Goal: Book appointment/travel/reservation

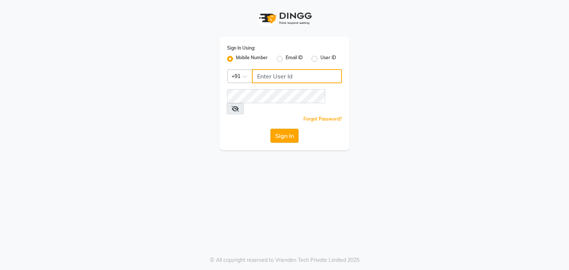
type input "9986416195"
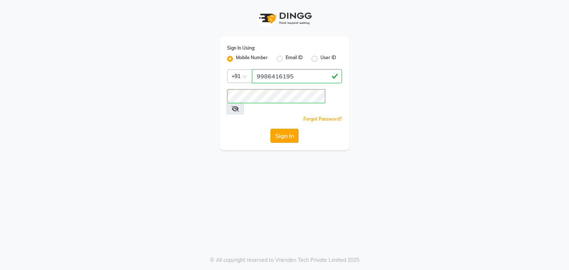
click at [276, 130] on button "Sign In" at bounding box center [284, 136] width 28 height 14
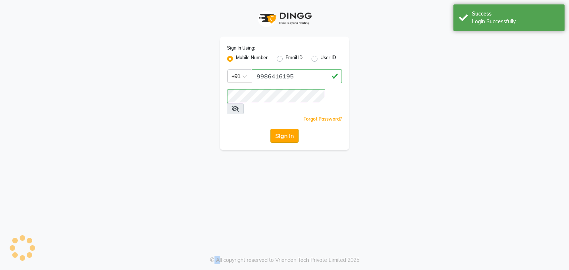
click at [276, 130] on div "Sign In" at bounding box center [284, 136] width 115 height 14
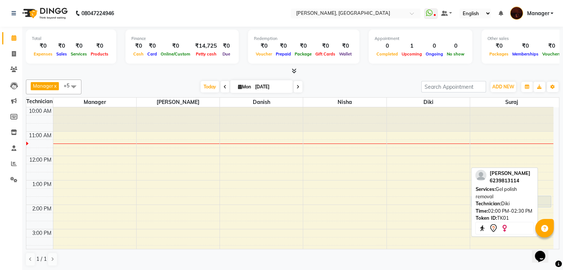
drag, startPoint x: 399, startPoint y: 212, endPoint x: 497, endPoint y: 209, distance: 98.6
click at [497, 209] on div "Manager x [PERSON_NAME] x Diki x Danish x Nisha x suraj x +5 Select All Manager…" at bounding box center [293, 173] width 534 height 193
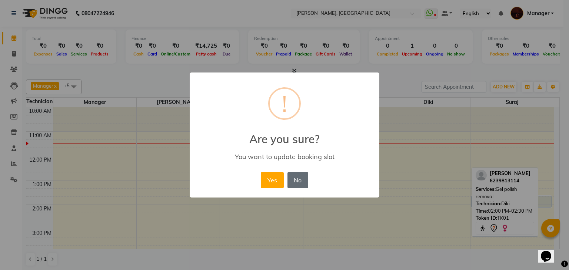
click at [294, 188] on button "No" at bounding box center [297, 180] width 21 height 16
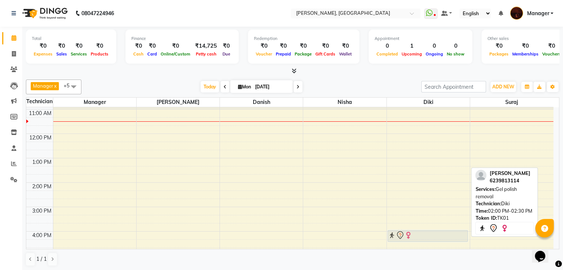
scroll to position [24, 0]
drag, startPoint x: 416, startPoint y: 210, endPoint x: 471, endPoint y: 209, distance: 55.2
click at [471, 209] on div "Manager x [PERSON_NAME] x Diki x Danish x Nisha x suraj x +5 Select All Manager…" at bounding box center [293, 173] width 534 height 193
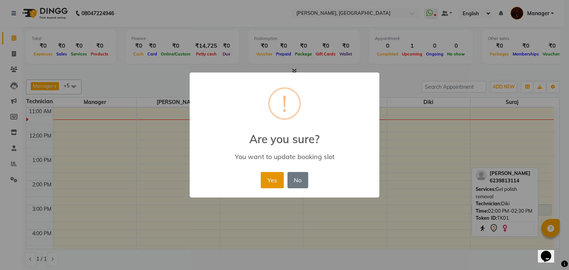
click at [276, 187] on button "Yes" at bounding box center [272, 180] width 23 height 16
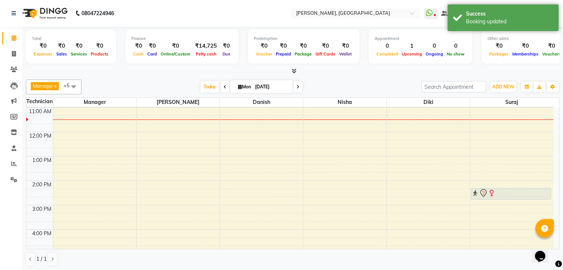
drag, startPoint x: 517, startPoint y: 211, endPoint x: 555, endPoint y: 196, distance: 40.9
click at [555, 196] on div "10:00 AM 11:00 AM 12:00 PM 1:00 PM 2:00 PM 3:00 PM 4:00 PM 5:00 PM 6:00 PM 7:00…" at bounding box center [292, 178] width 533 height 142
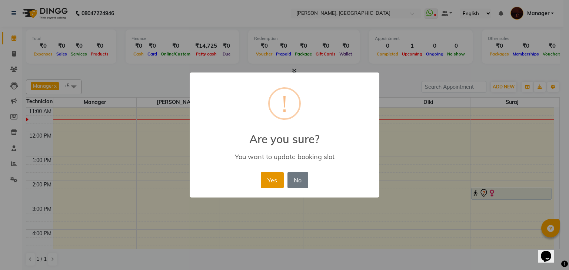
click at [269, 175] on button "Yes" at bounding box center [272, 180] width 23 height 16
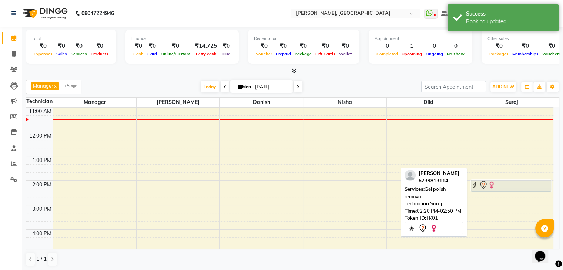
drag, startPoint x: 482, startPoint y: 193, endPoint x: 458, endPoint y: 187, distance: 24.0
click at [458, 187] on div "Manager x [PERSON_NAME] x Diki x Danish x Nisha x suraj x +5 Select All Manager…" at bounding box center [293, 173] width 534 height 193
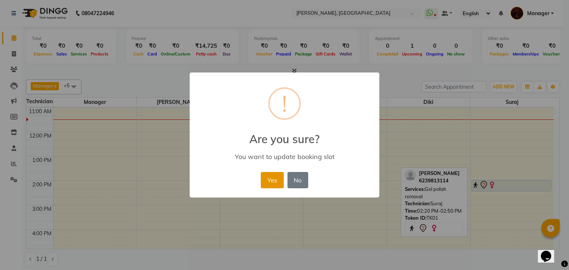
click at [276, 181] on button "Yes" at bounding box center [272, 180] width 23 height 16
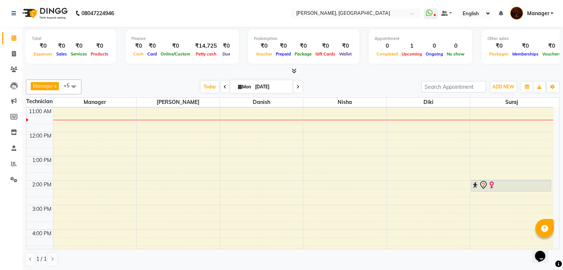
click at [294, 84] on span at bounding box center [298, 86] width 9 height 11
type input "02-09-2025"
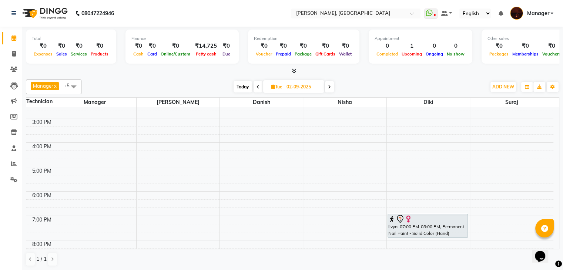
scroll to position [112, 0]
click at [496, 194] on div "10:00 AM 11:00 AM 12:00 PM 1:00 PM 2:00 PM 3:00 PM 4:00 PM 5:00 PM 6:00 PM 7:00…" at bounding box center [290, 154] width 528 height 317
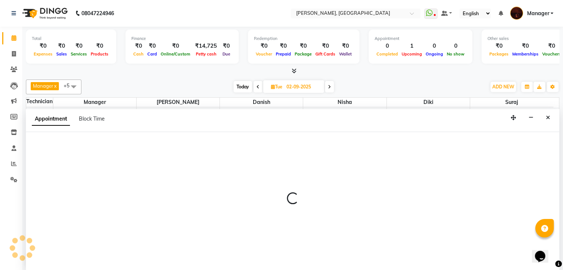
scroll to position [0, 0]
select select "83655"
select select "tentative"
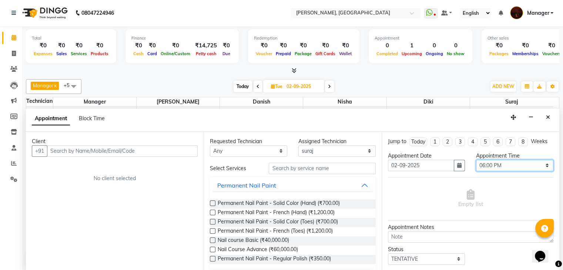
click at [523, 165] on select "Select 11:00 AM 11:15 AM 11:30 AM 11:45 AM 12:00 PM 12:15 PM 12:30 PM 12:45 PM …" at bounding box center [514, 165] width 77 height 11
select select "1095"
click at [476, 160] on select "Select 11:00 AM 11:15 AM 11:30 AM 11:45 AM 12:00 PM 12:15 PM 12:30 PM 12:45 PM …" at bounding box center [514, 165] width 77 height 11
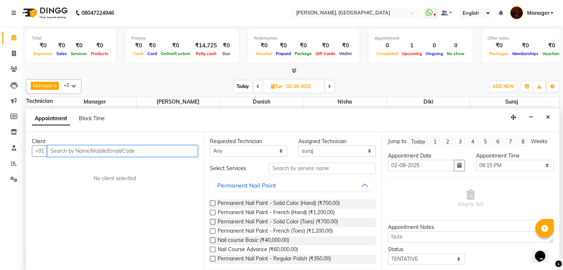
click at [77, 152] on input "text" at bounding box center [122, 151] width 151 height 11
click at [74, 150] on input "98997760050" at bounding box center [107, 151] width 120 height 11
click at [92, 149] on input "9899770050" at bounding box center [107, 151] width 120 height 11
click at [73, 150] on input "9899770050" at bounding box center [107, 151] width 120 height 11
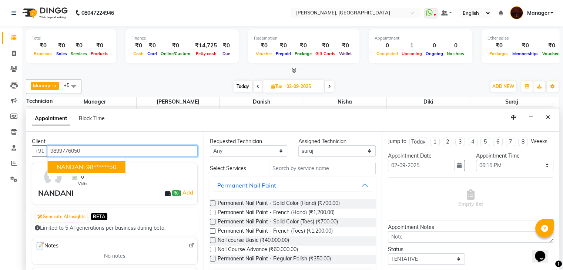
click at [78, 168] on span "NANDANI" at bounding box center [71, 166] width 28 height 7
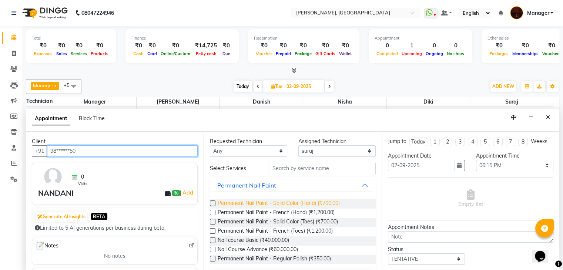
type input "98******50"
click at [318, 206] on span "Permanent Nail Paint - Solid Color (Hand) (₹700.00)" at bounding box center [279, 204] width 122 height 9
checkbox input "false"
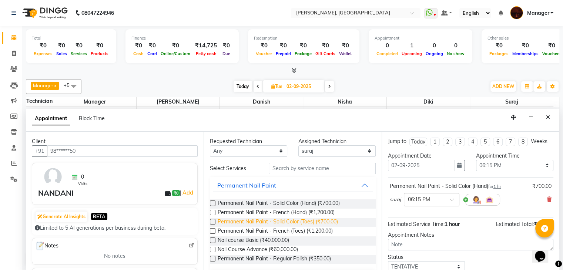
click at [328, 225] on span "Permanent Nail Paint - Solid Color (Toes) (₹700.00)" at bounding box center [278, 222] width 120 height 9
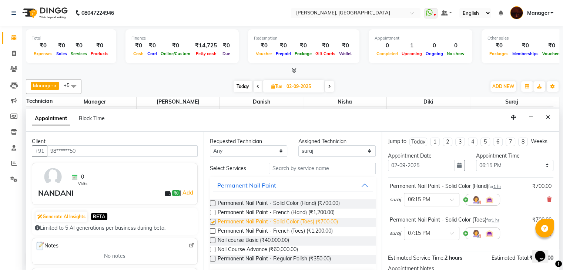
checkbox input "false"
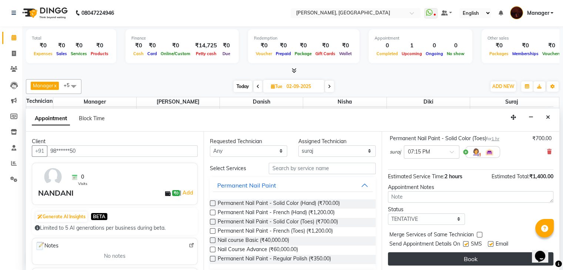
click at [435, 253] on button "Book" at bounding box center [471, 259] width 166 height 13
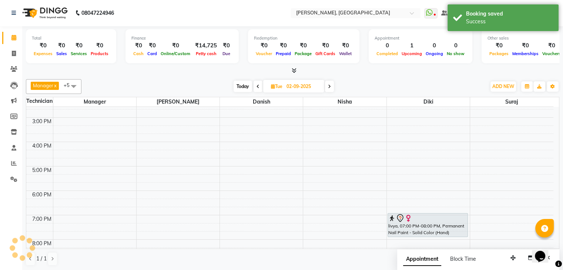
scroll to position [0, 0]
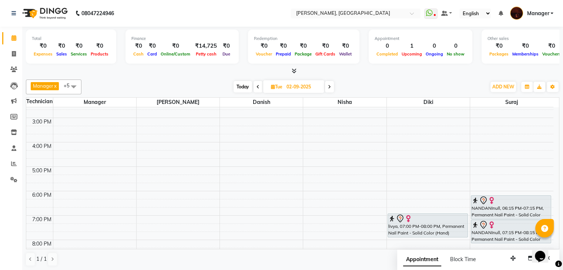
click at [245, 90] on span "Today" at bounding box center [243, 86] width 19 height 11
type input "[DATE]"
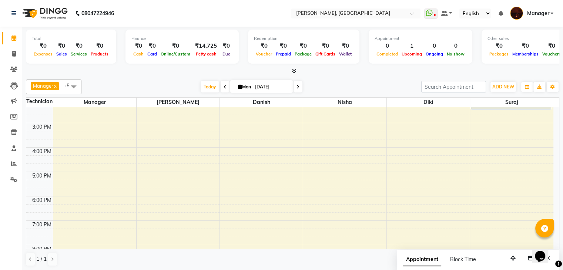
scroll to position [106, 0]
click at [260, 166] on div "10:00 AM 11:00 AM 12:00 PM 1:00 PM 2:00 PM 3:00 PM 4:00 PM 5:00 PM 6:00 PM 7:00…" at bounding box center [290, 160] width 528 height 317
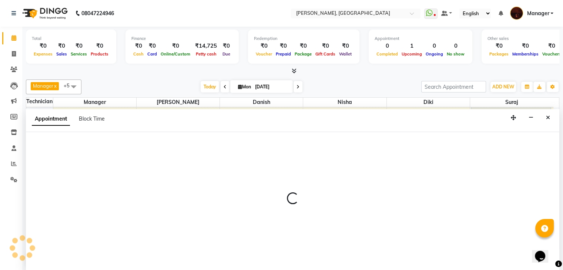
scroll to position [0, 0]
select select "20822"
select select "1005"
select select "tentative"
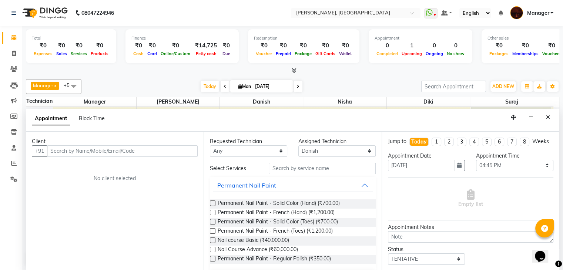
click at [188, 150] on input "text" at bounding box center [122, 151] width 151 height 11
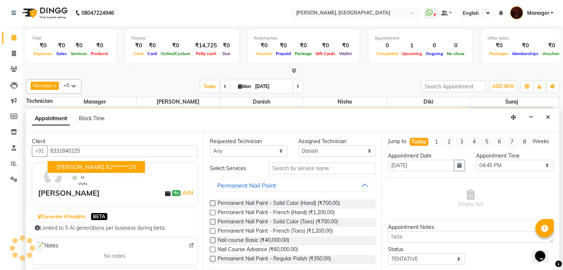
click at [96, 167] on span "[PERSON_NAME]" at bounding box center [81, 166] width 48 height 7
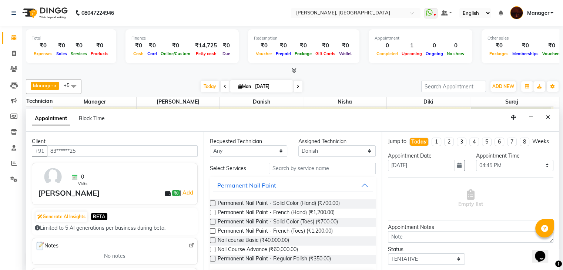
type input "83******25"
click at [290, 171] on input "text" at bounding box center [322, 168] width 107 height 11
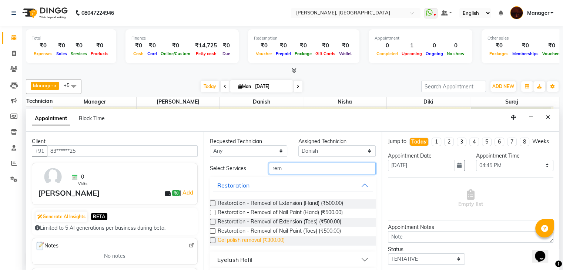
type input "rem"
click at [269, 237] on span "Gel polish removal (₹300.00)" at bounding box center [251, 241] width 67 height 9
checkbox input "false"
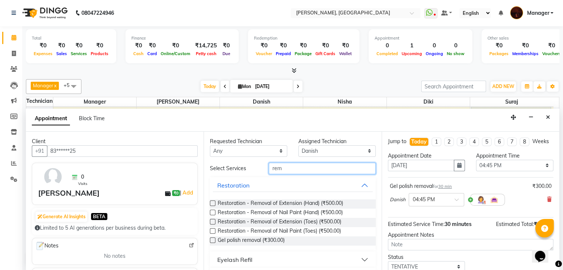
click at [286, 170] on input "rem" at bounding box center [322, 168] width 107 height 11
type input "r"
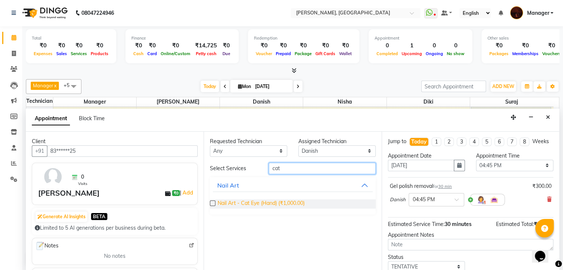
type input "cat"
click at [237, 202] on span "Nail Art - Cat Eye (Hand) (₹1,000.00)" at bounding box center [261, 204] width 87 height 9
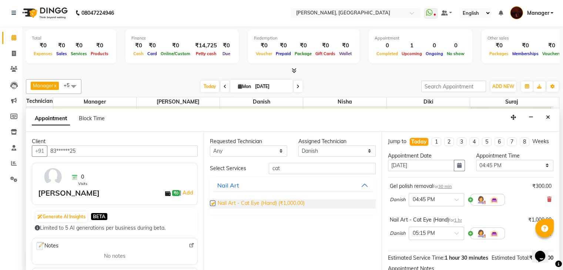
checkbox input "false"
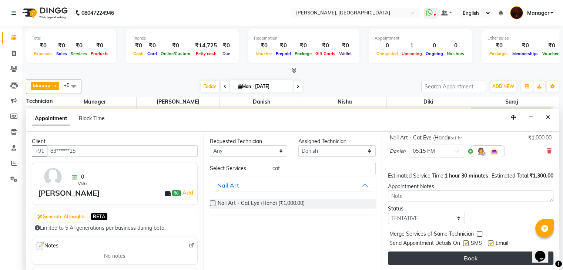
click at [480, 256] on button "Book" at bounding box center [471, 258] width 166 height 13
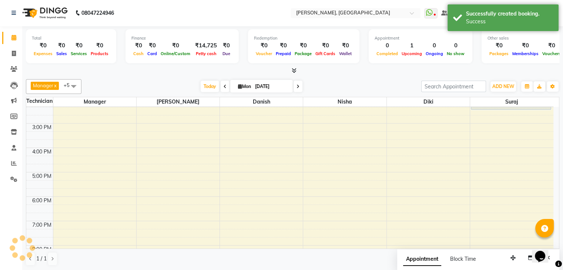
scroll to position [0, 0]
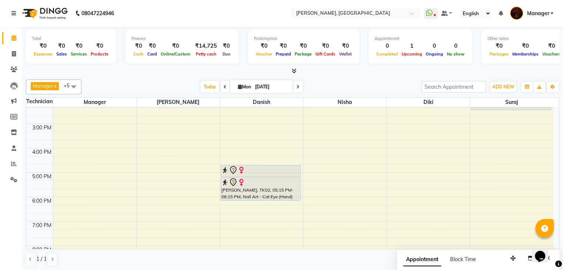
click at [277, 87] on input "[DATE]" at bounding box center [271, 87] width 37 height 11
select select "9"
select select "2025"
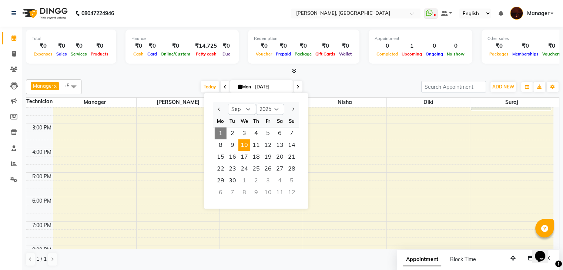
click at [245, 144] on span "10" at bounding box center [245, 145] width 12 height 12
type input "[DATE]"
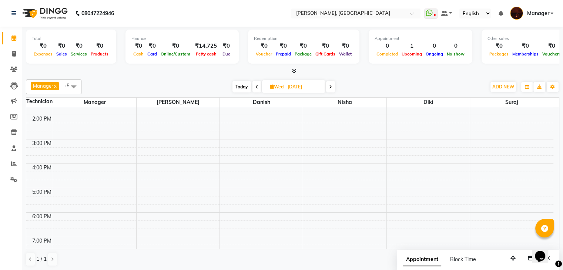
scroll to position [90, 0]
click at [174, 188] on div "10:00 AM 11:00 AM 12:00 PM 1:00 PM 2:00 PM 3:00 PM 4:00 PM 5:00 PM 6:00 PM 7:00…" at bounding box center [290, 175] width 528 height 317
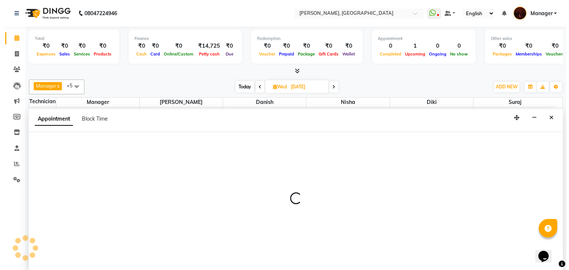
scroll to position [0, 0]
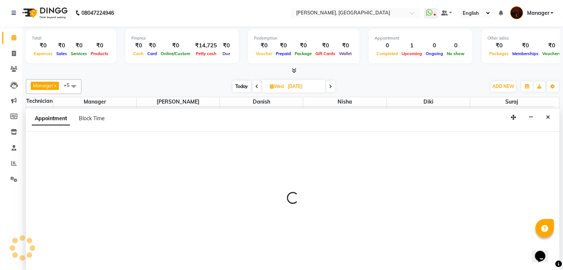
select select "35072"
select select "1020"
select select "tentative"
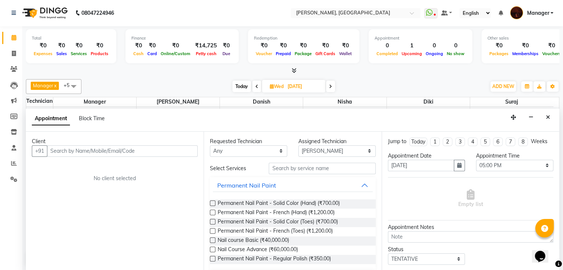
click at [130, 149] on input "text" at bounding box center [122, 151] width 151 height 11
type input "9739062900"
click at [187, 151] on span "Add Client" at bounding box center [182, 151] width 25 height 7
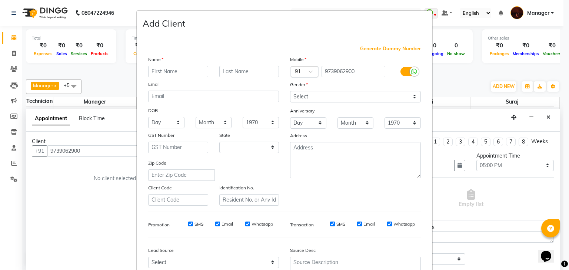
select select "21"
type input "d"
type input "Deepa"
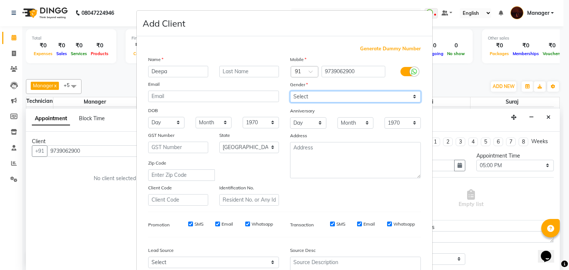
click at [328, 94] on select "Select [DEMOGRAPHIC_DATA] [DEMOGRAPHIC_DATA] Other Prefer Not To Say" at bounding box center [355, 96] width 131 height 11
select select "[DEMOGRAPHIC_DATA]"
click at [290, 92] on select "Select [DEMOGRAPHIC_DATA] [DEMOGRAPHIC_DATA] Other Prefer Not To Say" at bounding box center [355, 96] width 131 height 11
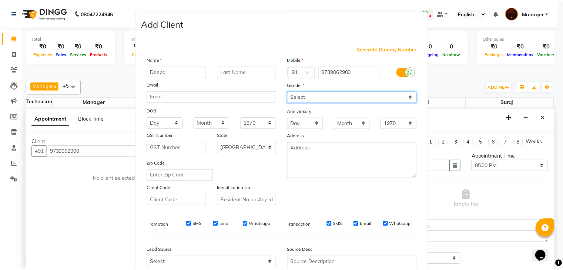
scroll to position [75, 0]
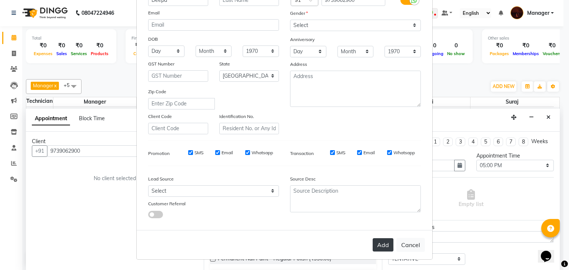
click at [373, 244] on button "Add" at bounding box center [383, 245] width 21 height 13
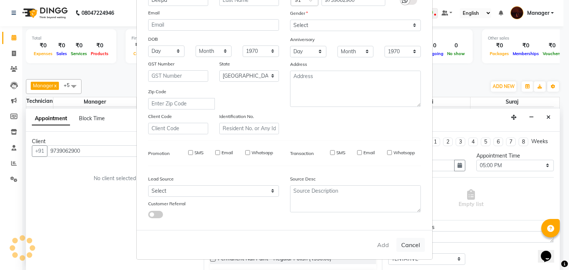
type input "97******00"
select select
select select "null"
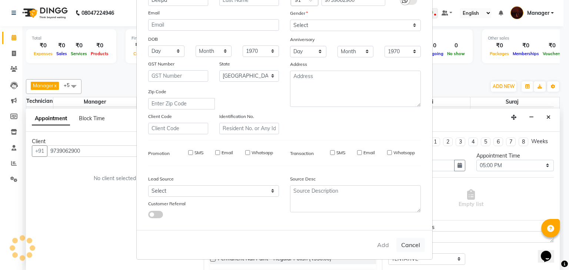
select select
checkbox input "false"
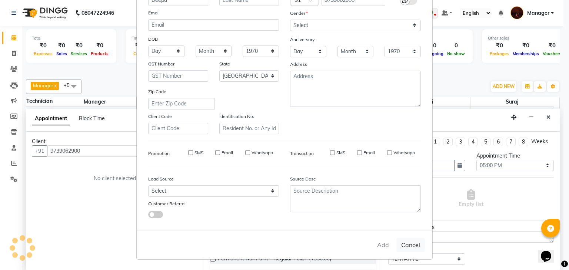
checkbox input "false"
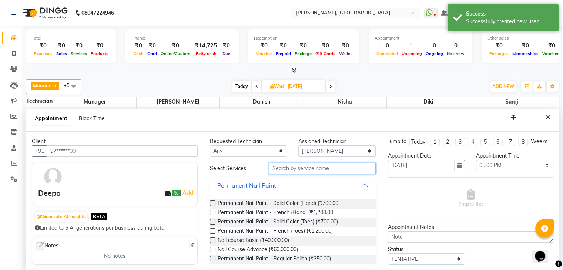
click at [315, 168] on input "text" at bounding box center [322, 168] width 107 height 11
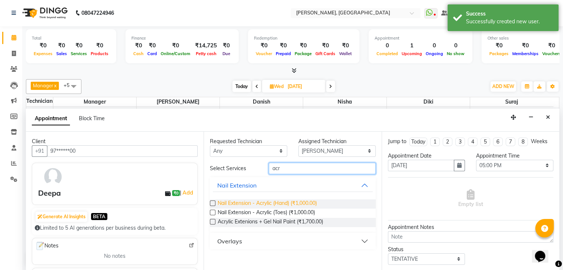
type input "acr"
click at [231, 202] on span "Nail Extension - Acrylic (Hand) (₹1,000.00)" at bounding box center [267, 204] width 99 height 9
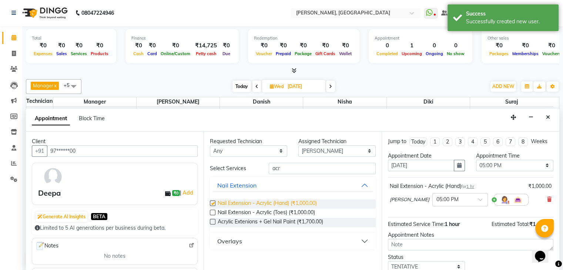
checkbox input "false"
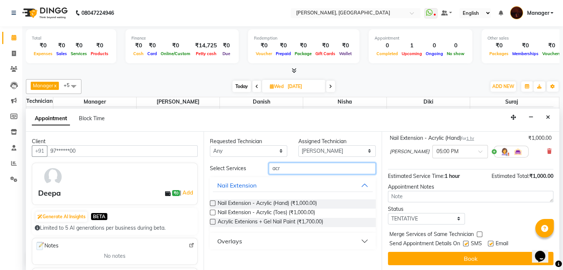
click at [305, 171] on input "acr" at bounding box center [322, 168] width 107 height 11
type input "a"
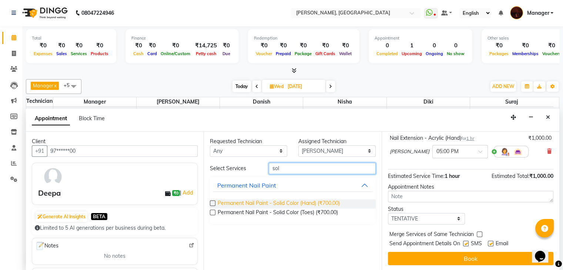
type input "sol"
click at [269, 202] on span "Permanent Nail Paint - Solid Color (Hand) (₹700.00)" at bounding box center [279, 204] width 122 height 9
checkbox input "false"
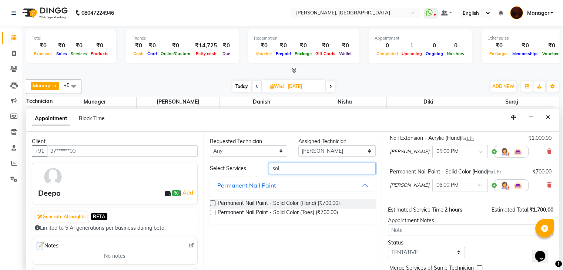
click at [303, 169] on input "sol" at bounding box center [322, 168] width 107 height 11
type input "s"
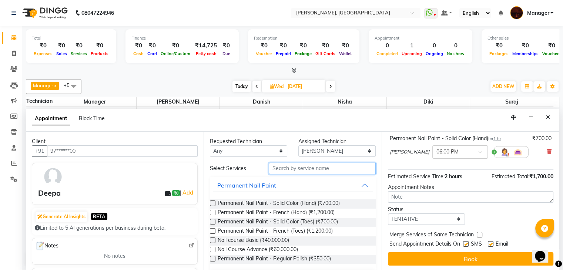
scroll to position [82, 0]
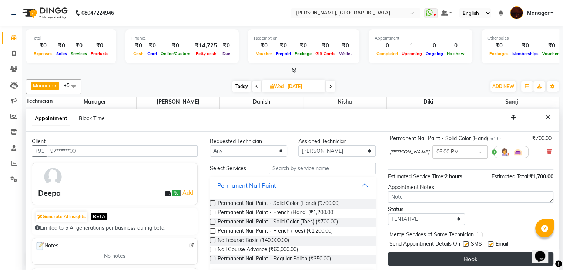
click at [459, 261] on button "Book" at bounding box center [471, 259] width 166 height 13
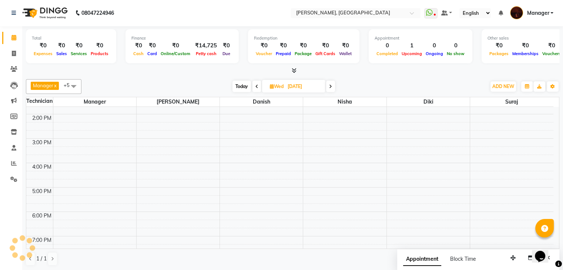
scroll to position [0, 0]
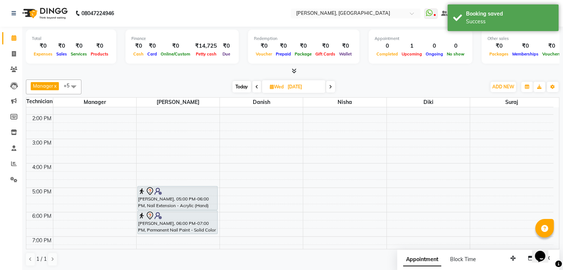
click at [240, 87] on span "Today" at bounding box center [242, 86] width 19 height 11
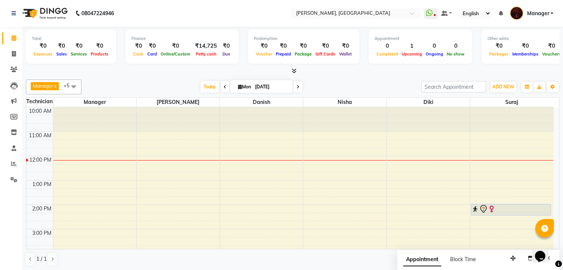
click at [297, 86] on icon at bounding box center [298, 87] width 3 height 4
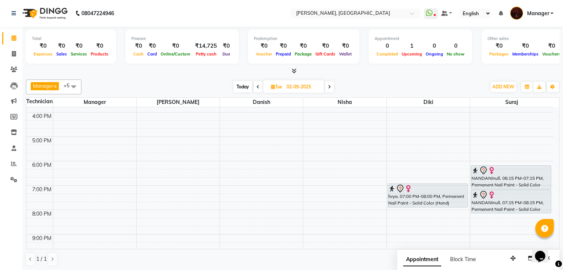
scroll to position [142, 0]
click at [331, 85] on icon at bounding box center [329, 87] width 3 height 4
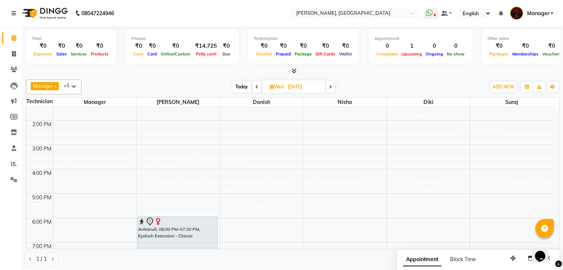
scroll to position [83, 0]
click at [330, 85] on icon at bounding box center [330, 87] width 3 height 4
type input "[DATE]"
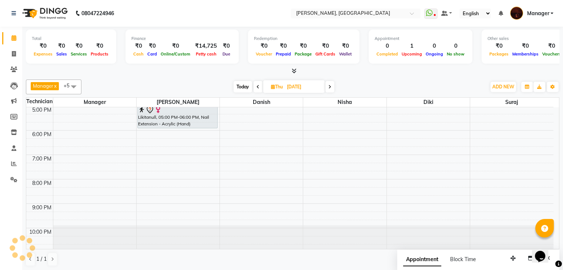
scroll to position [0, 0]
